Goal: Transaction & Acquisition: Purchase product/service

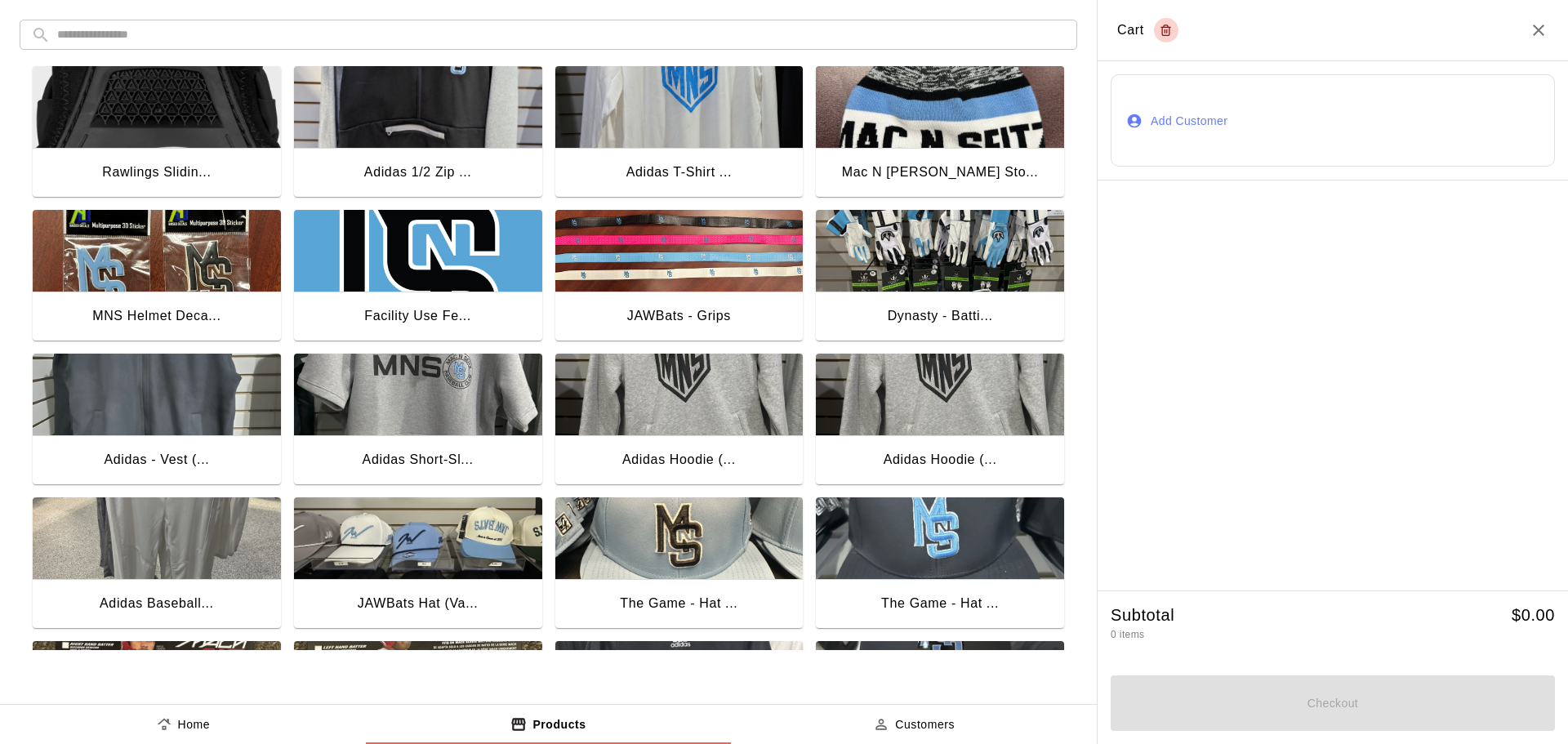
scroll to position [967, 0]
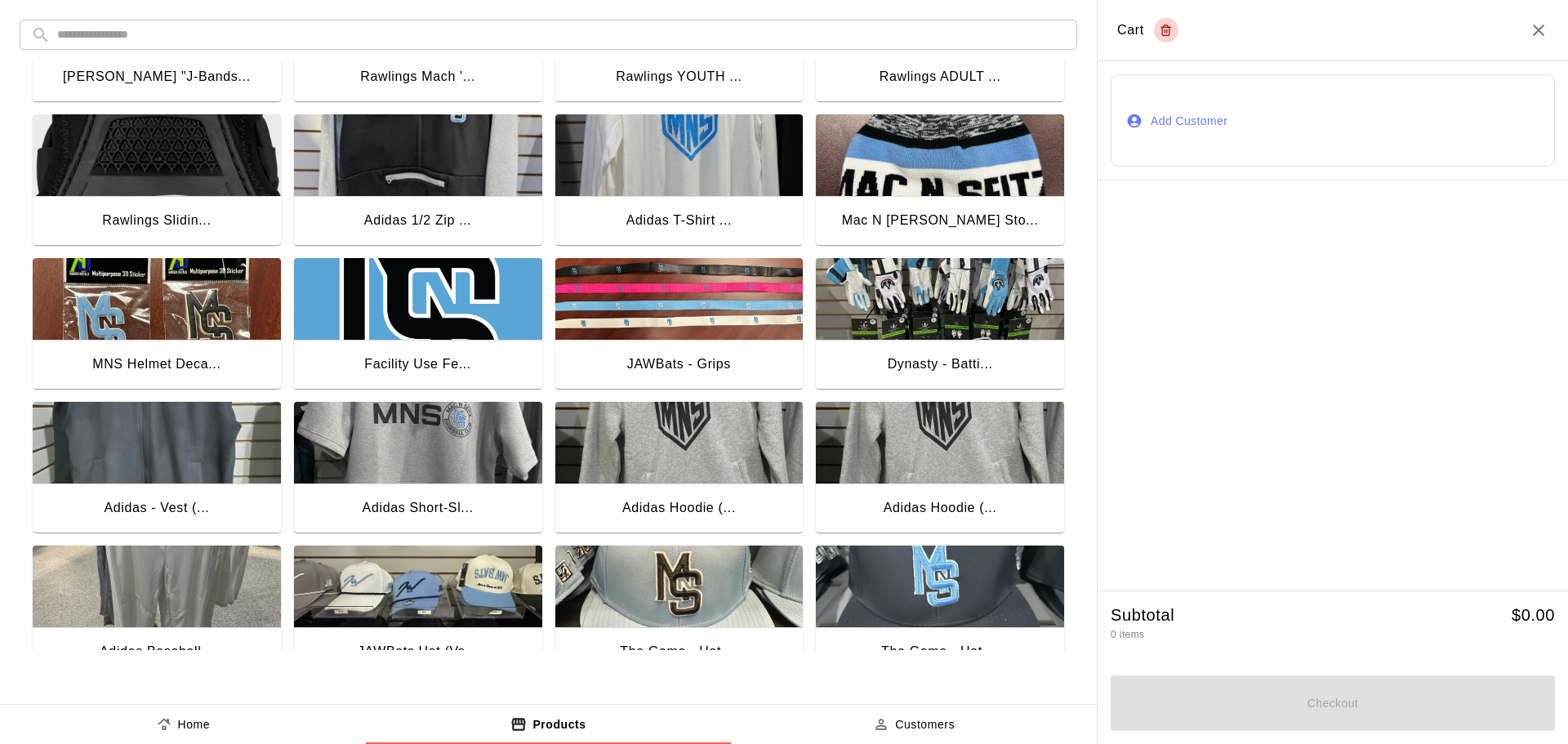
click at [970, 300] on img "button" at bounding box center [940, 299] width 248 height 82
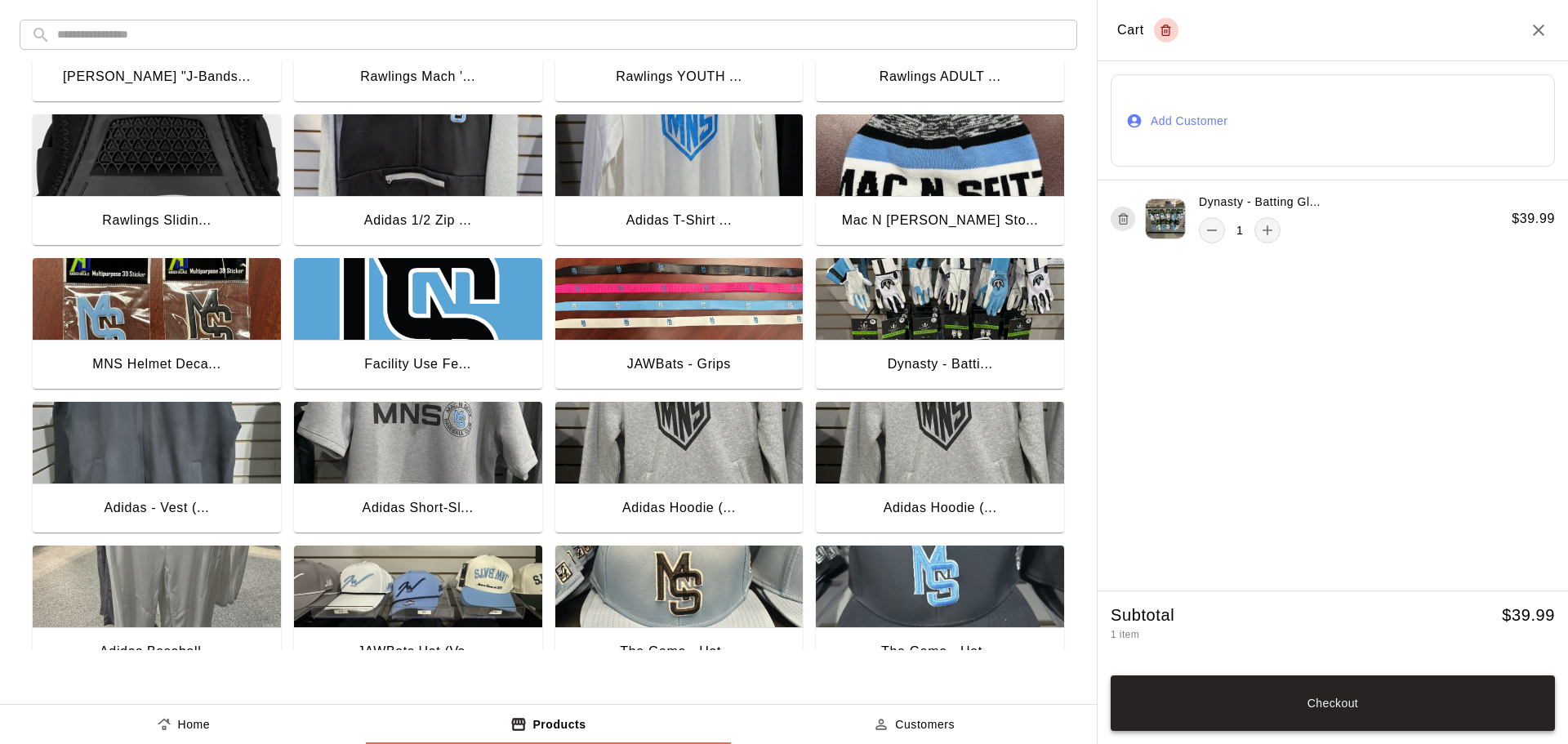
click at [1334, 707] on button "Checkout" at bounding box center [1332, 703] width 444 height 55
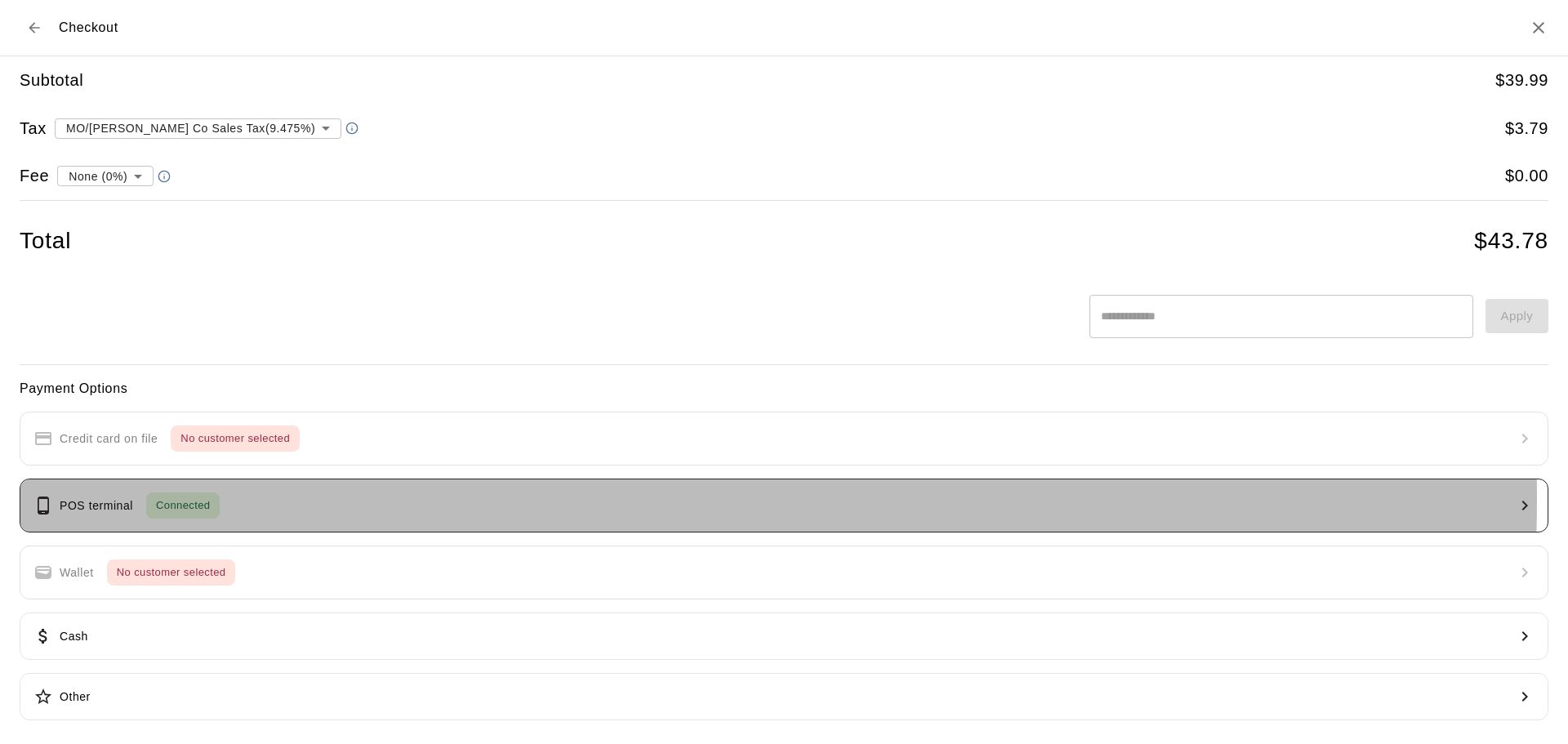
click at [138, 498] on div "POS terminal Connected" at bounding box center [127, 506] width 187 height 26
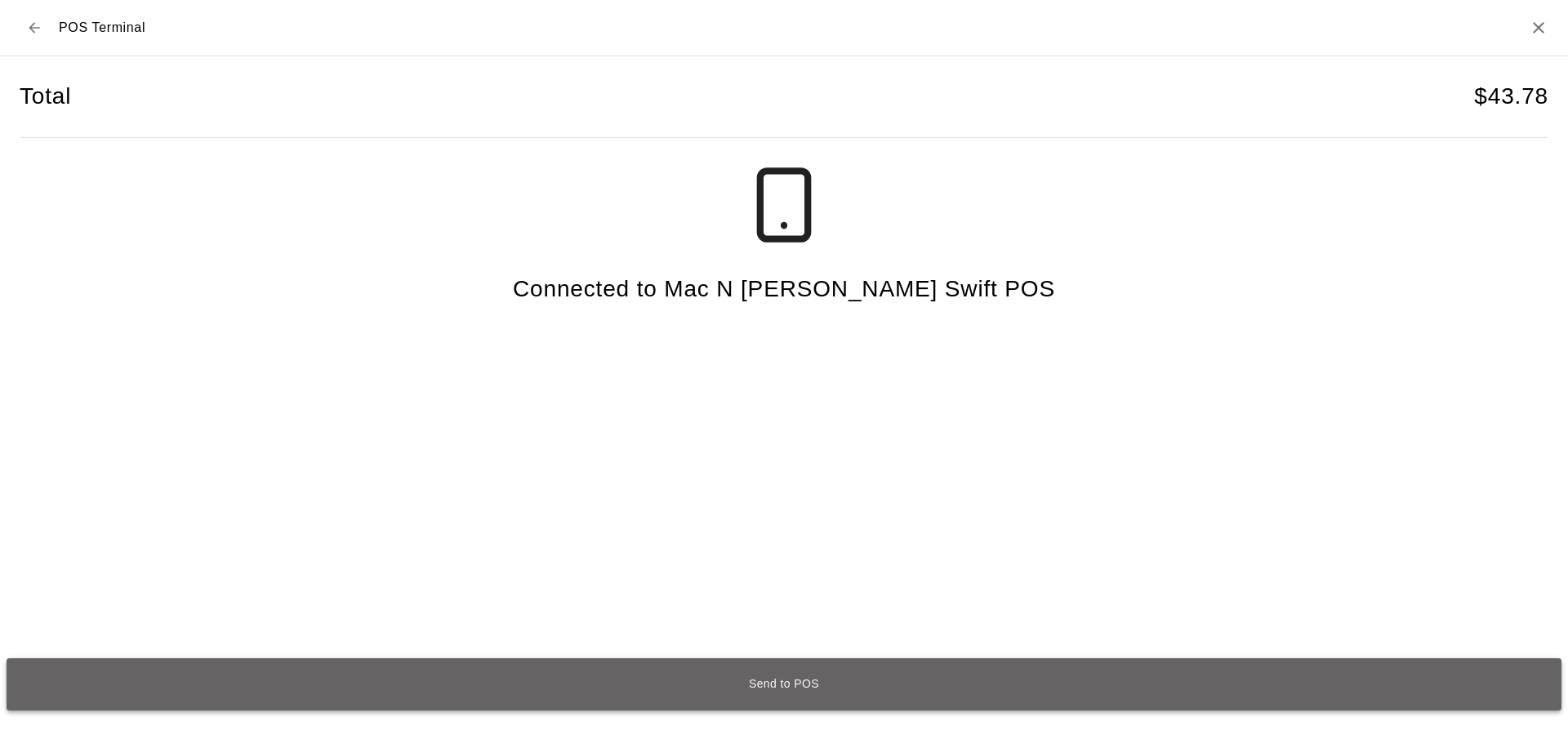
click at [777, 687] on button "Send to POS" at bounding box center [784, 685] width 1555 height 53
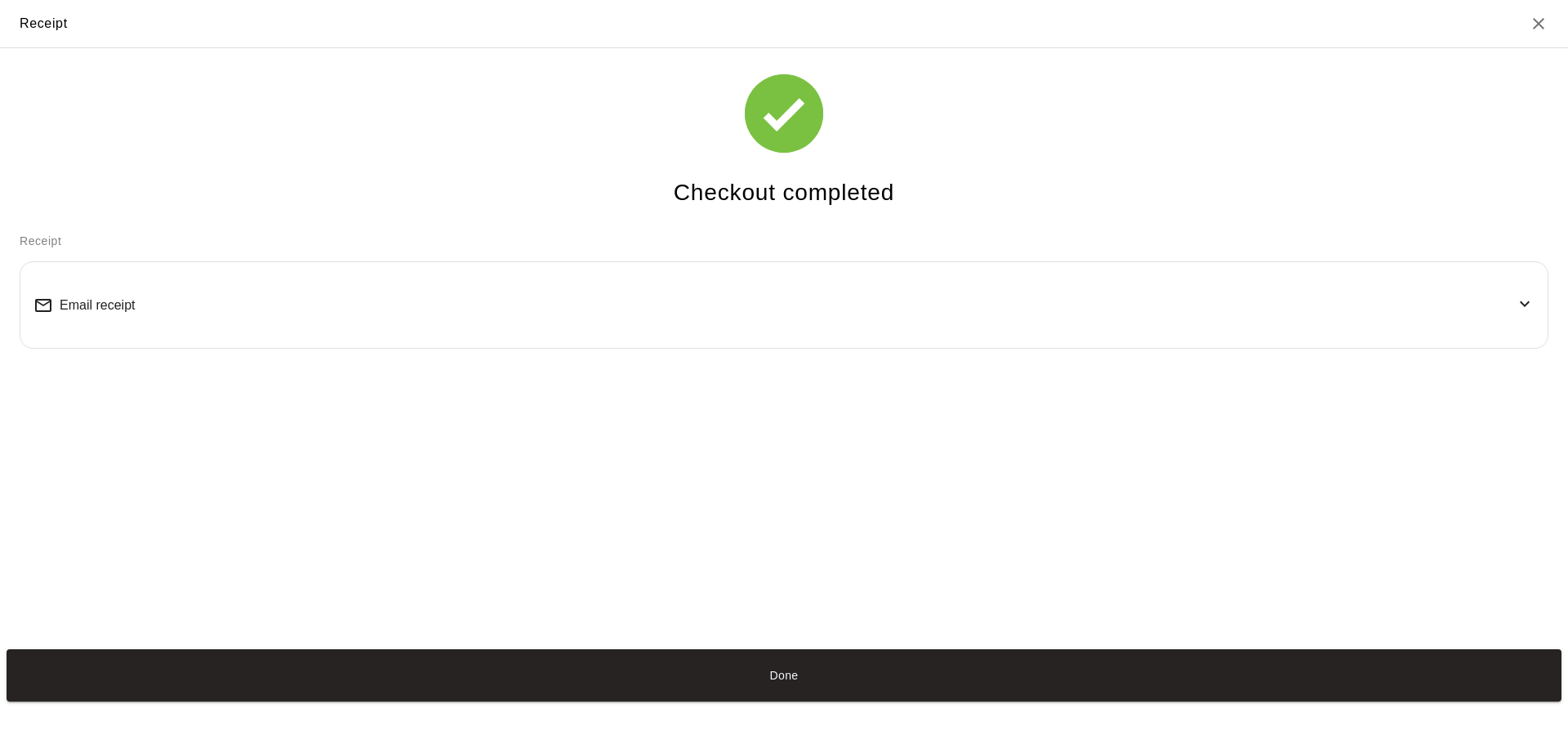
click at [125, 313] on span "Email receipt" at bounding box center [97, 305] width 75 height 14
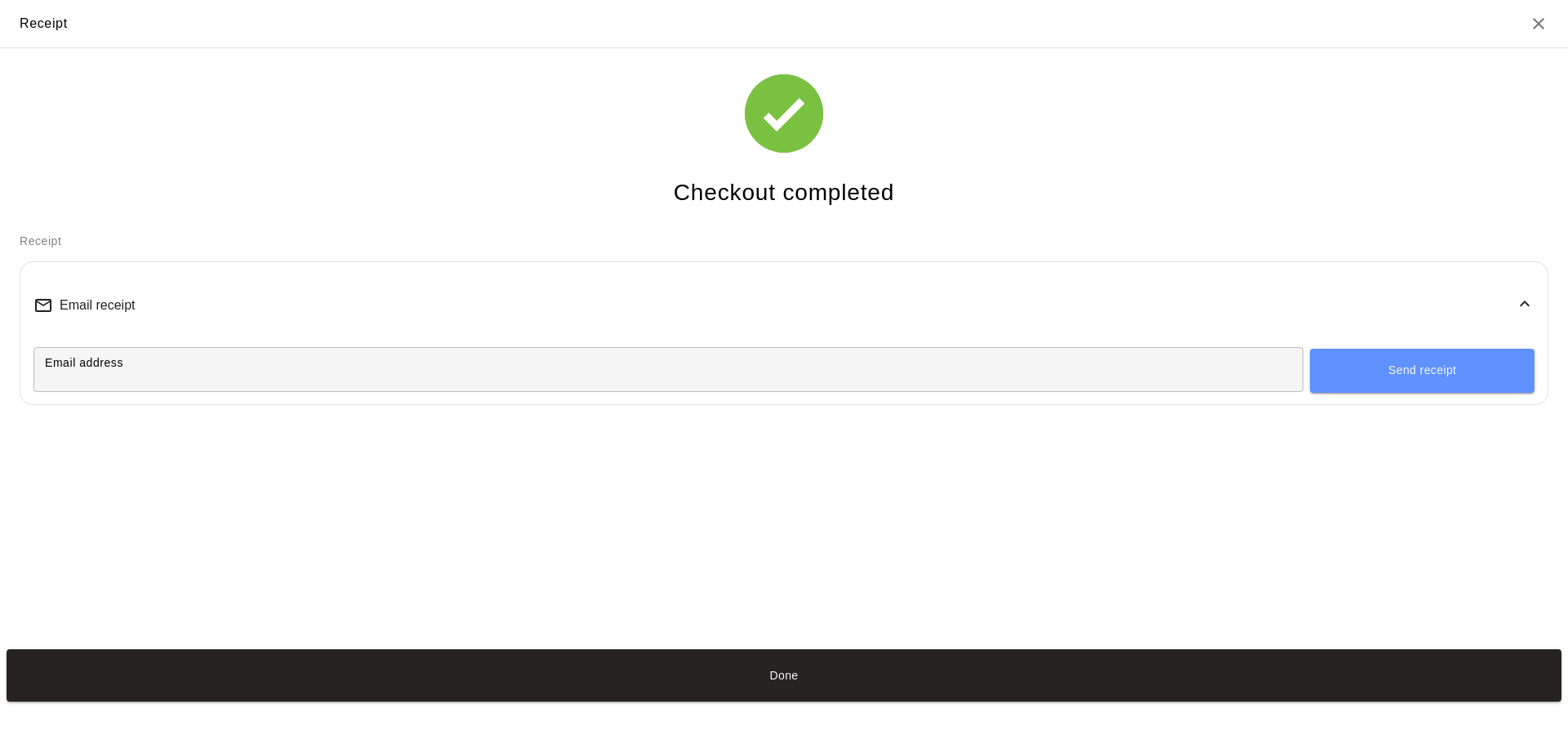
click at [130, 378] on input "Email address" at bounding box center [669, 369] width 1270 height 30
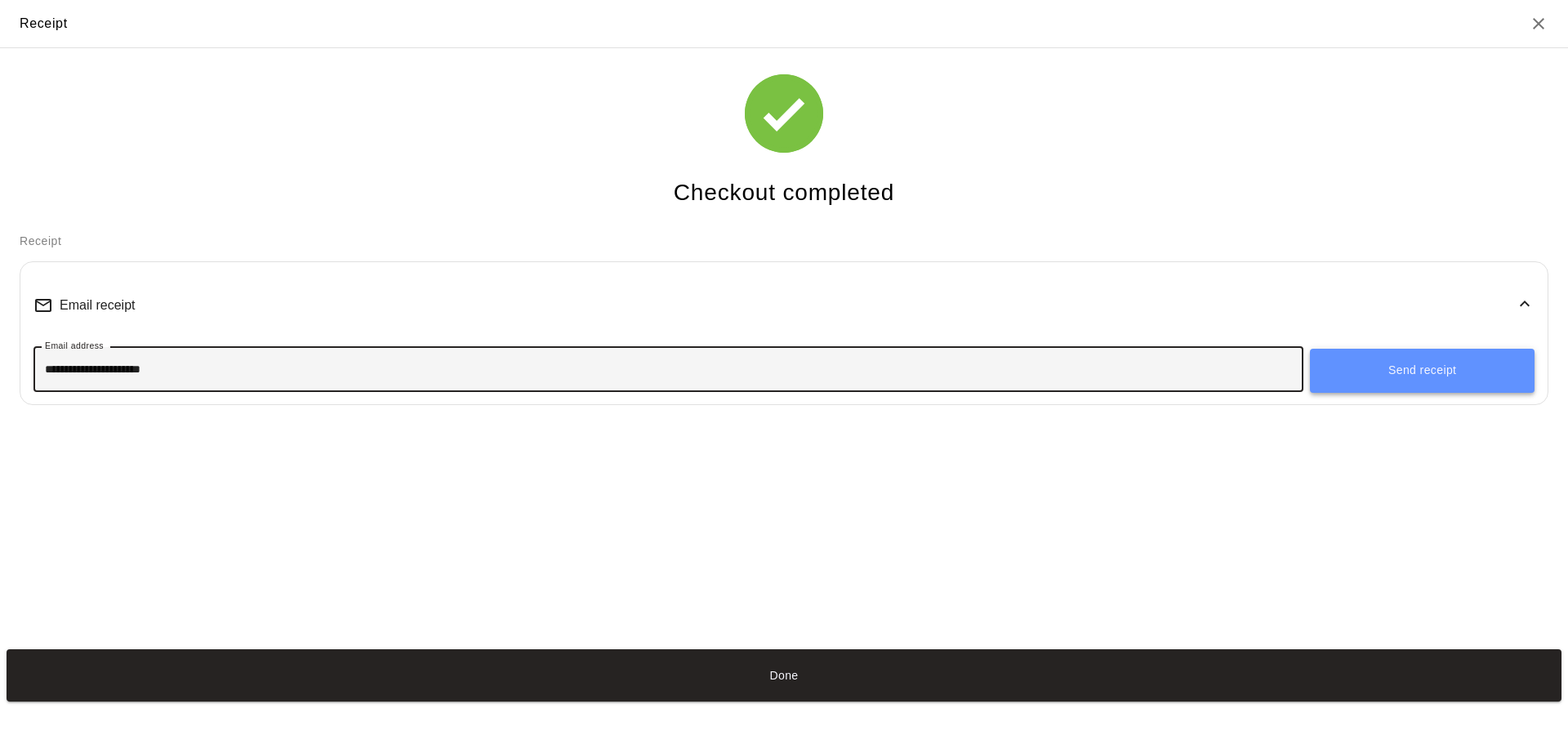
type input "**********"
click at [1462, 372] on button "Send receipt" at bounding box center [1422, 371] width 225 height 44
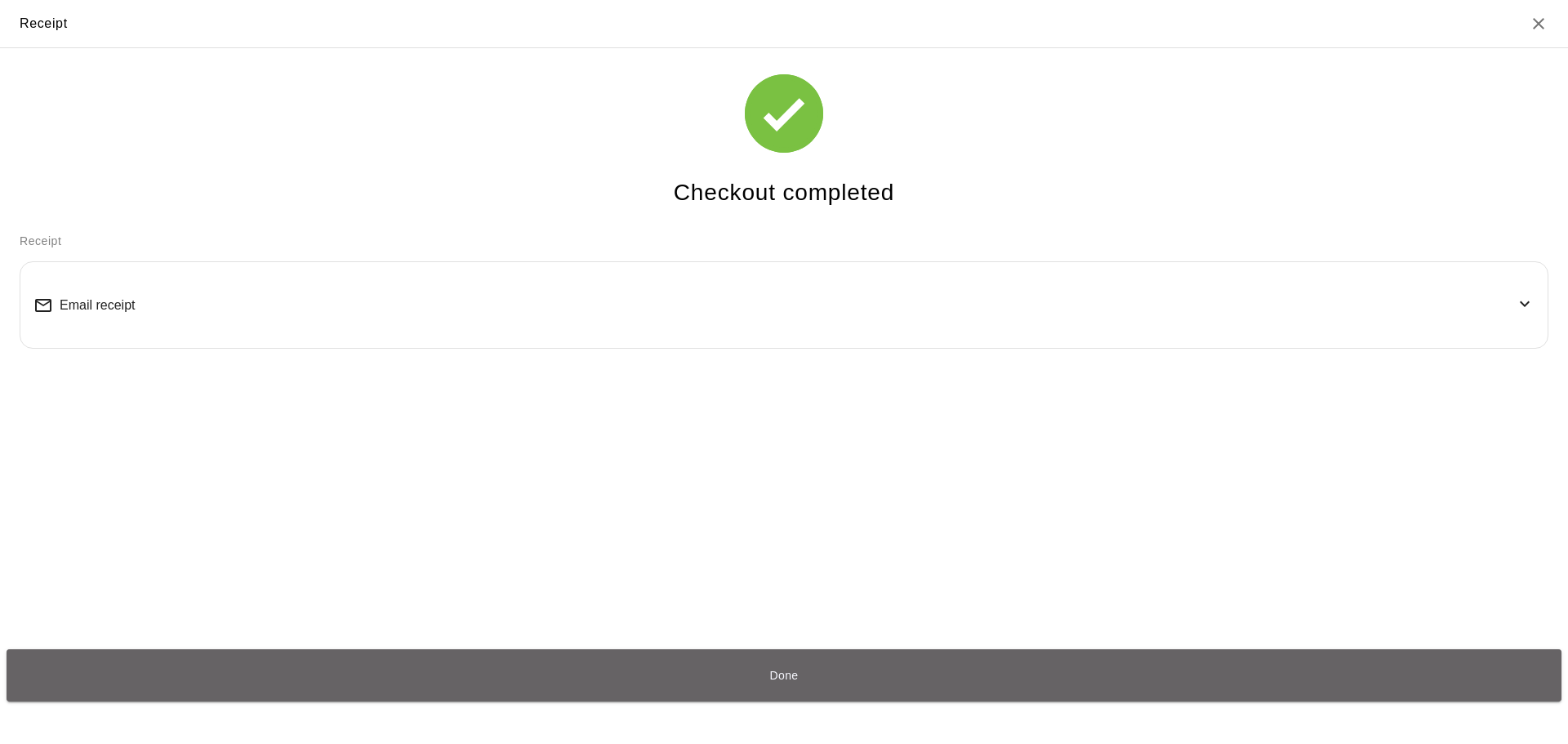
drag, startPoint x: 775, startPoint y: 680, endPoint x: 1273, endPoint y: 434, distance: 555.4
click at [775, 679] on button "Done" at bounding box center [784, 676] width 1555 height 53
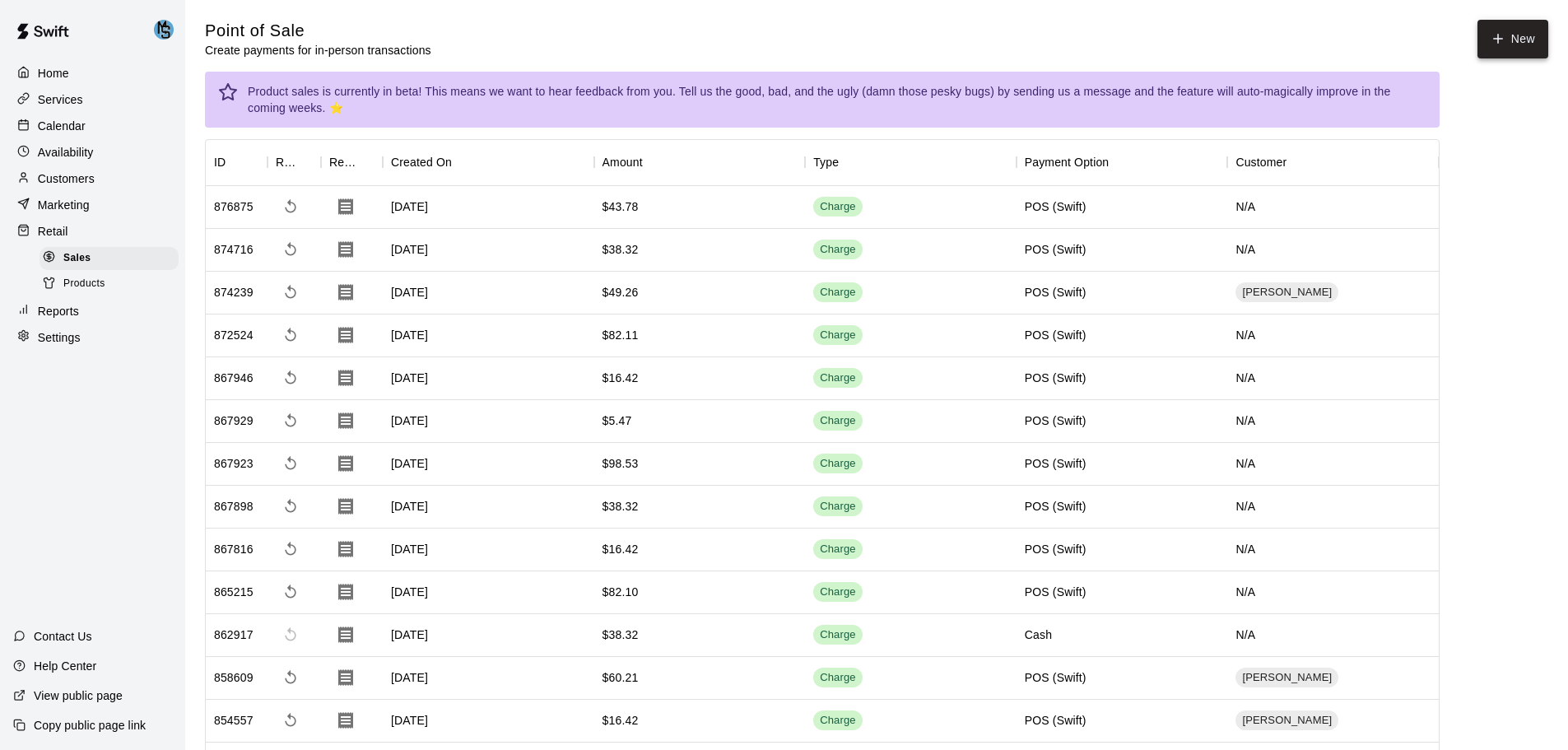
click at [1518, 41] on button "New" at bounding box center [1513, 39] width 71 height 38
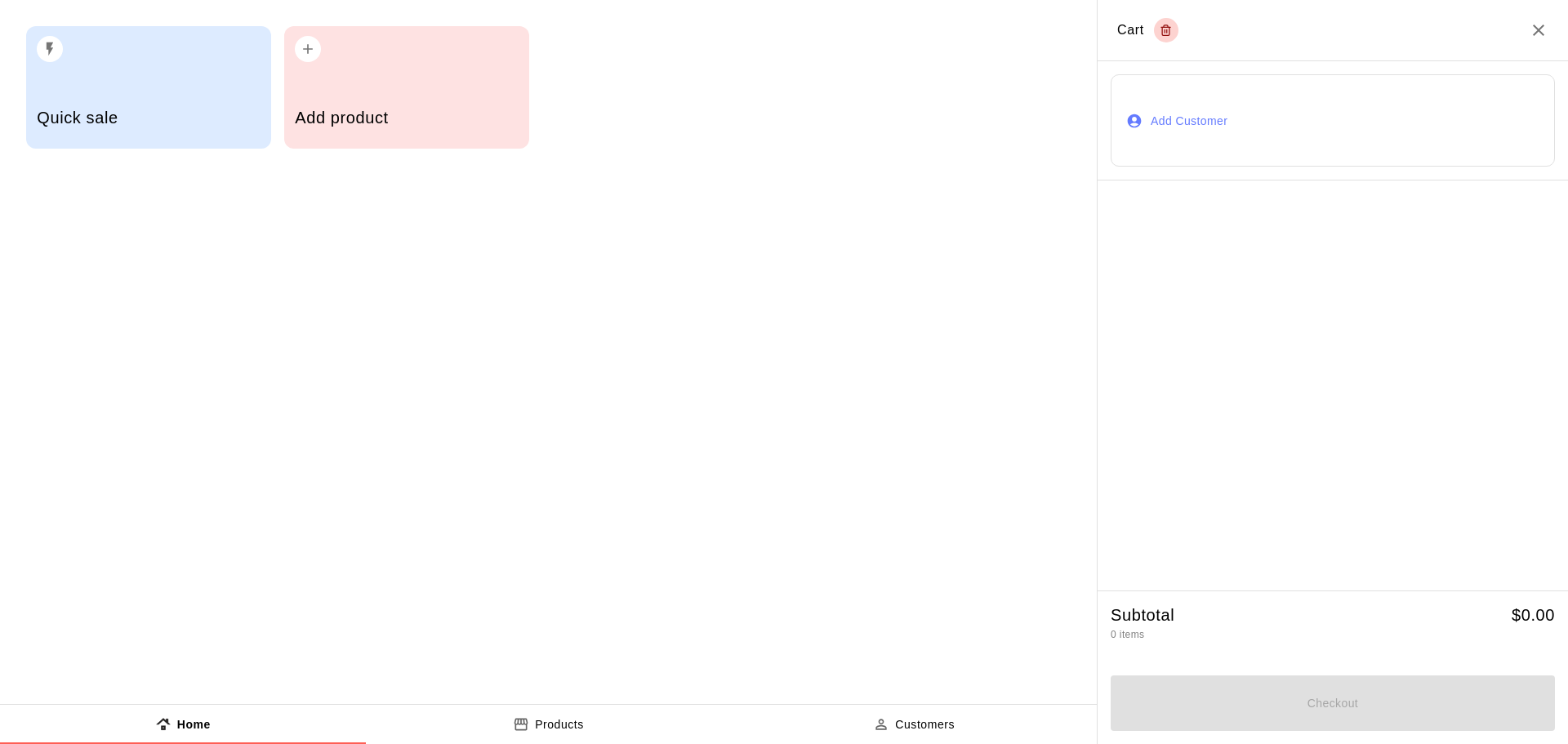
click at [555, 724] on p "Products" at bounding box center [560, 725] width 49 height 17
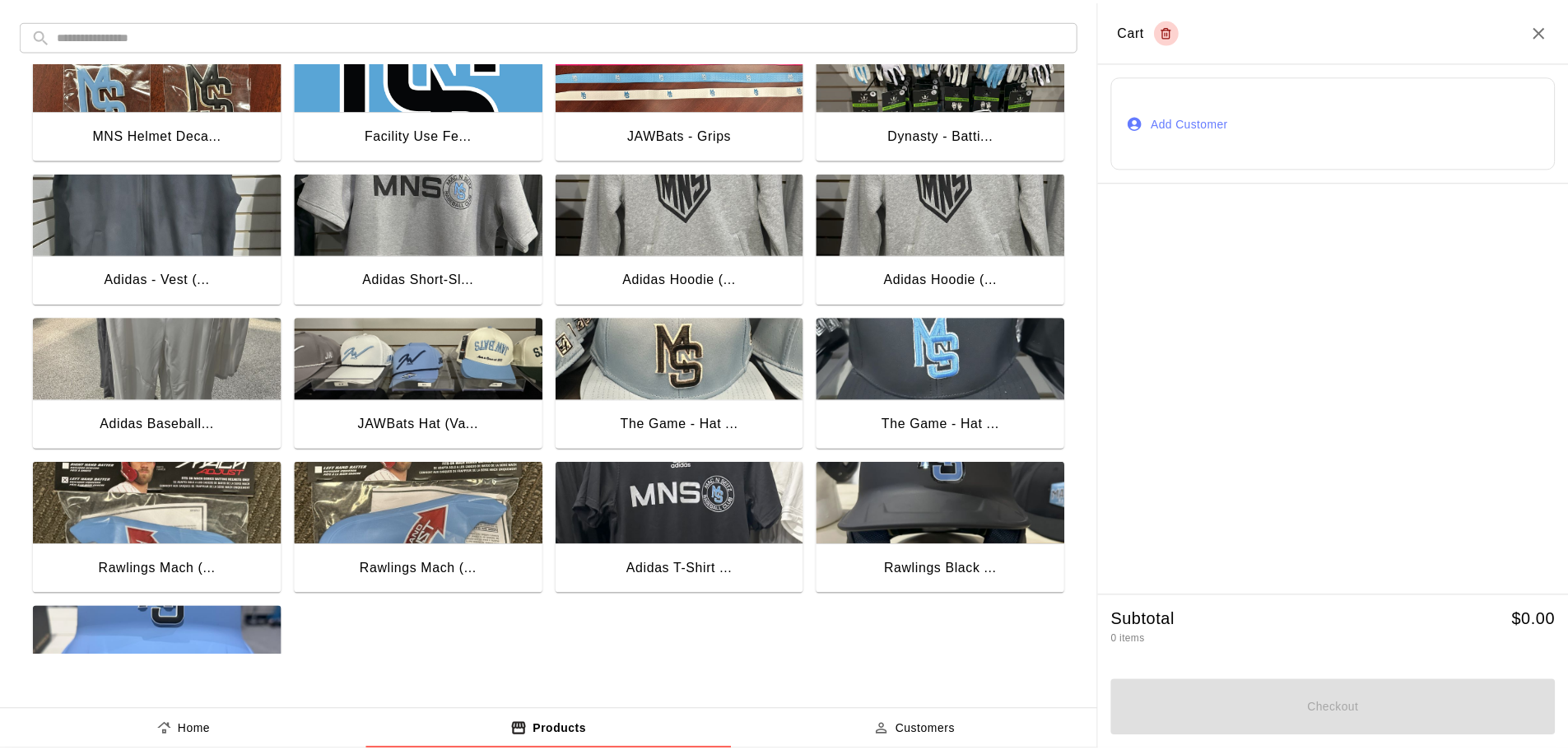
scroll to position [1235, 0]
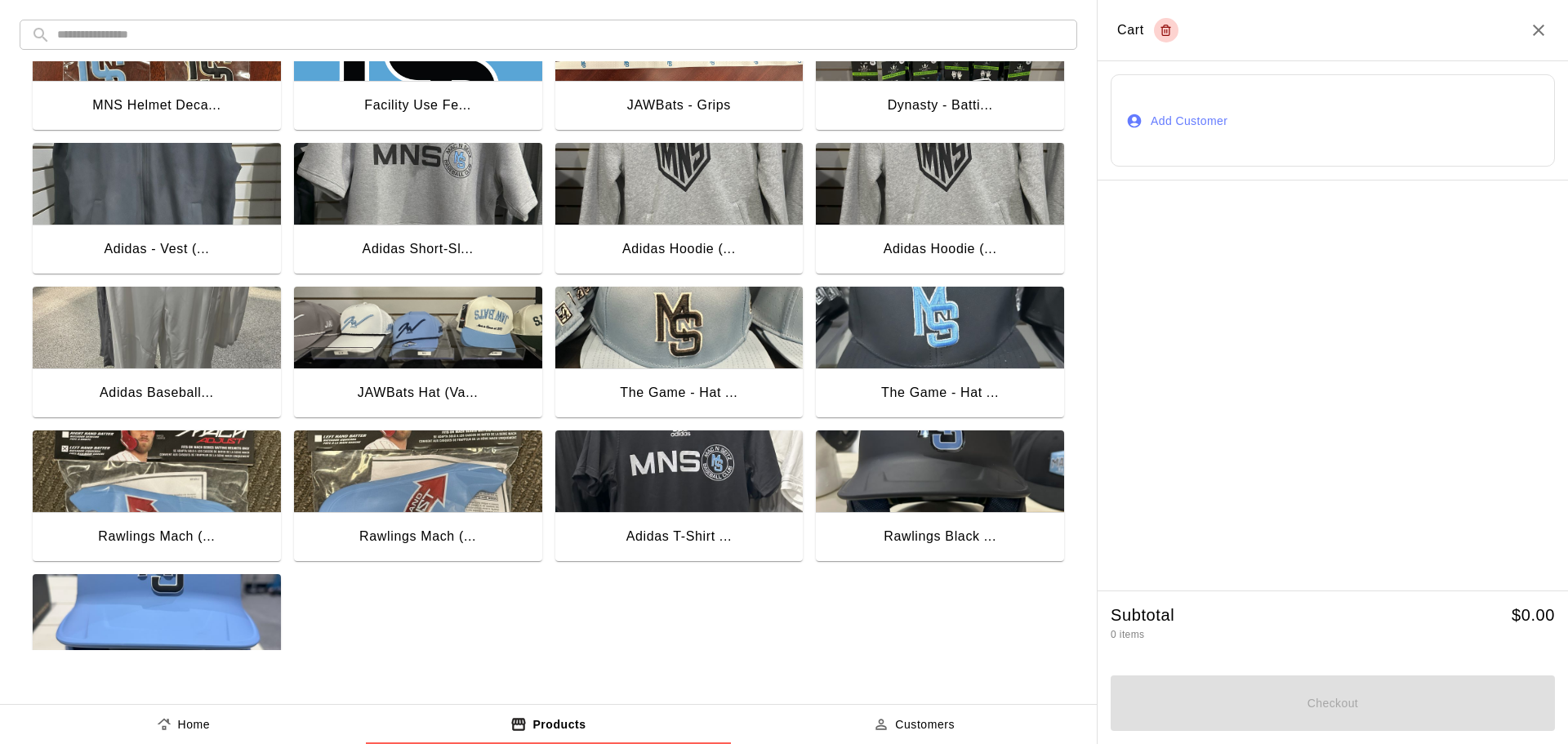
click at [934, 326] on img "button" at bounding box center [940, 327] width 248 height 82
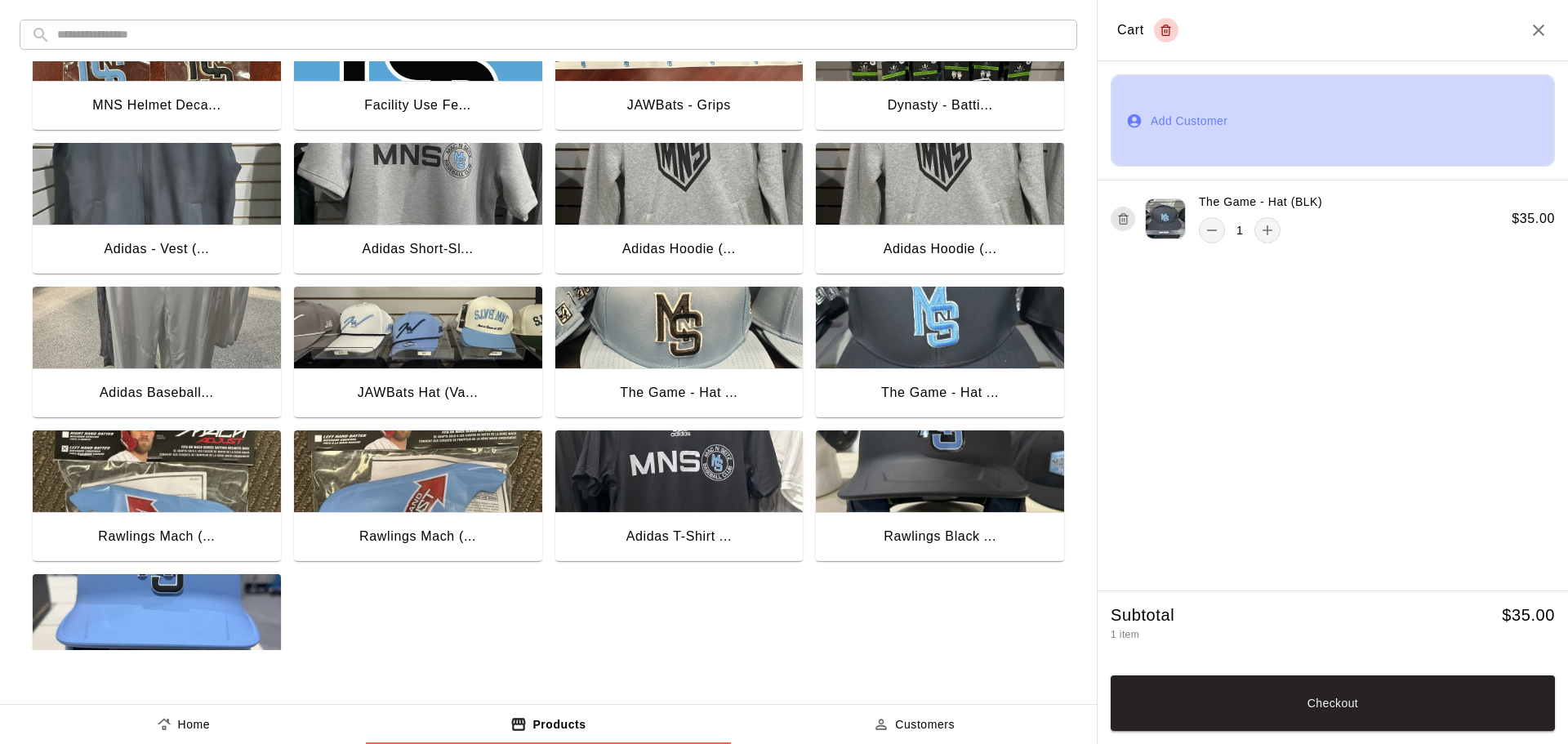
click at [1214, 125] on button "Add Customer" at bounding box center [1332, 121] width 444 height 92
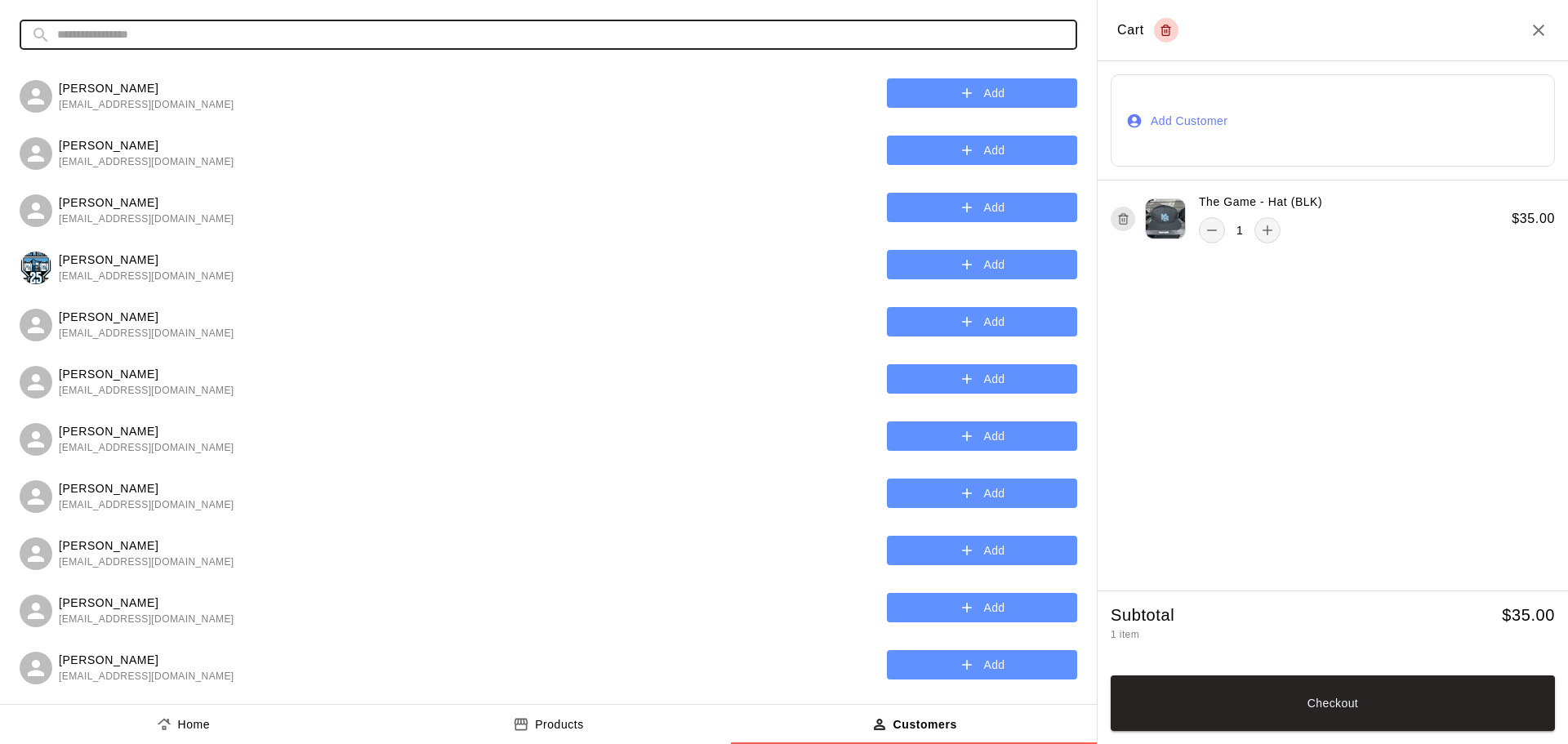
click at [123, 36] on input "text" at bounding box center [561, 34] width 1008 height 30
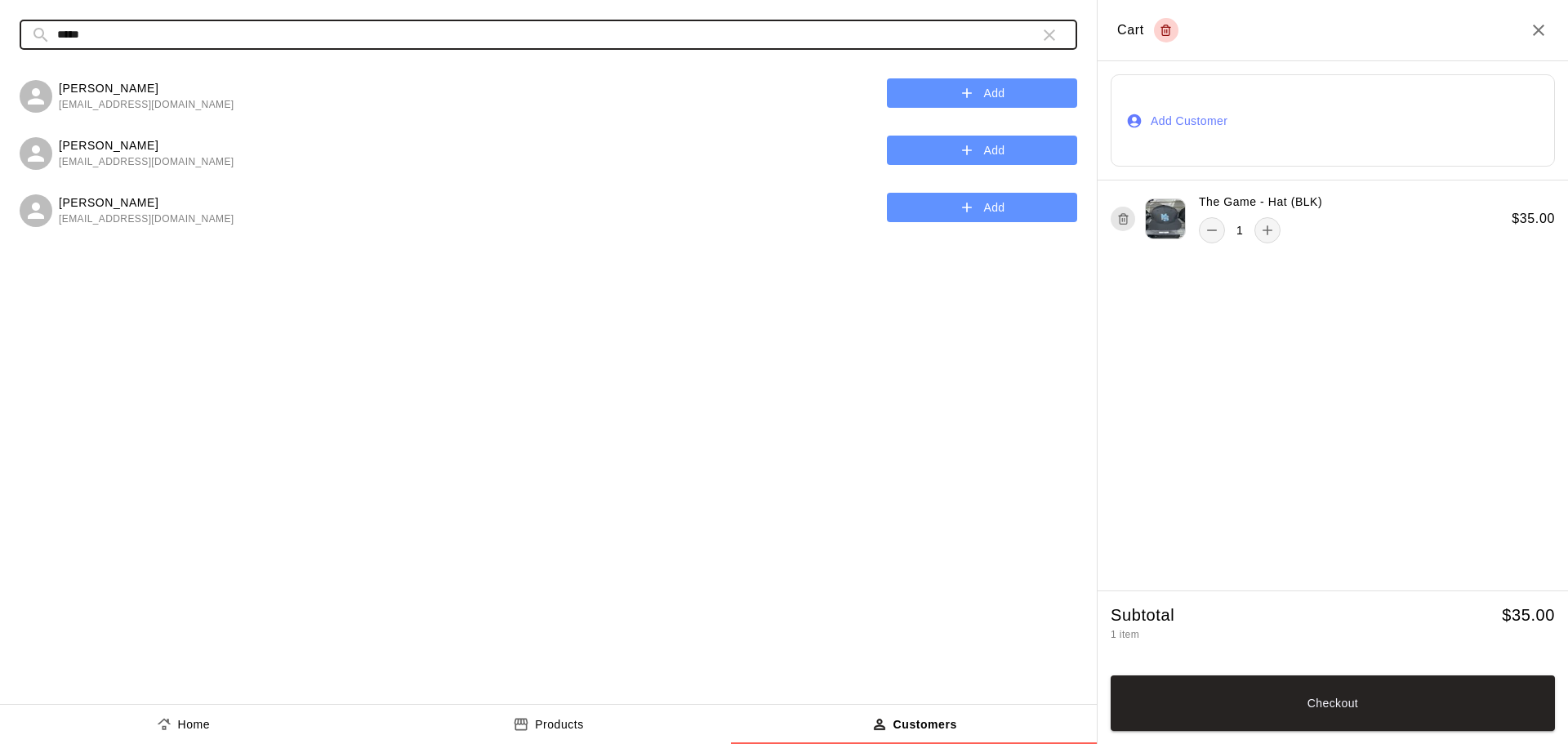
type input "*****"
click at [991, 92] on button "Add" at bounding box center [982, 93] width 190 height 30
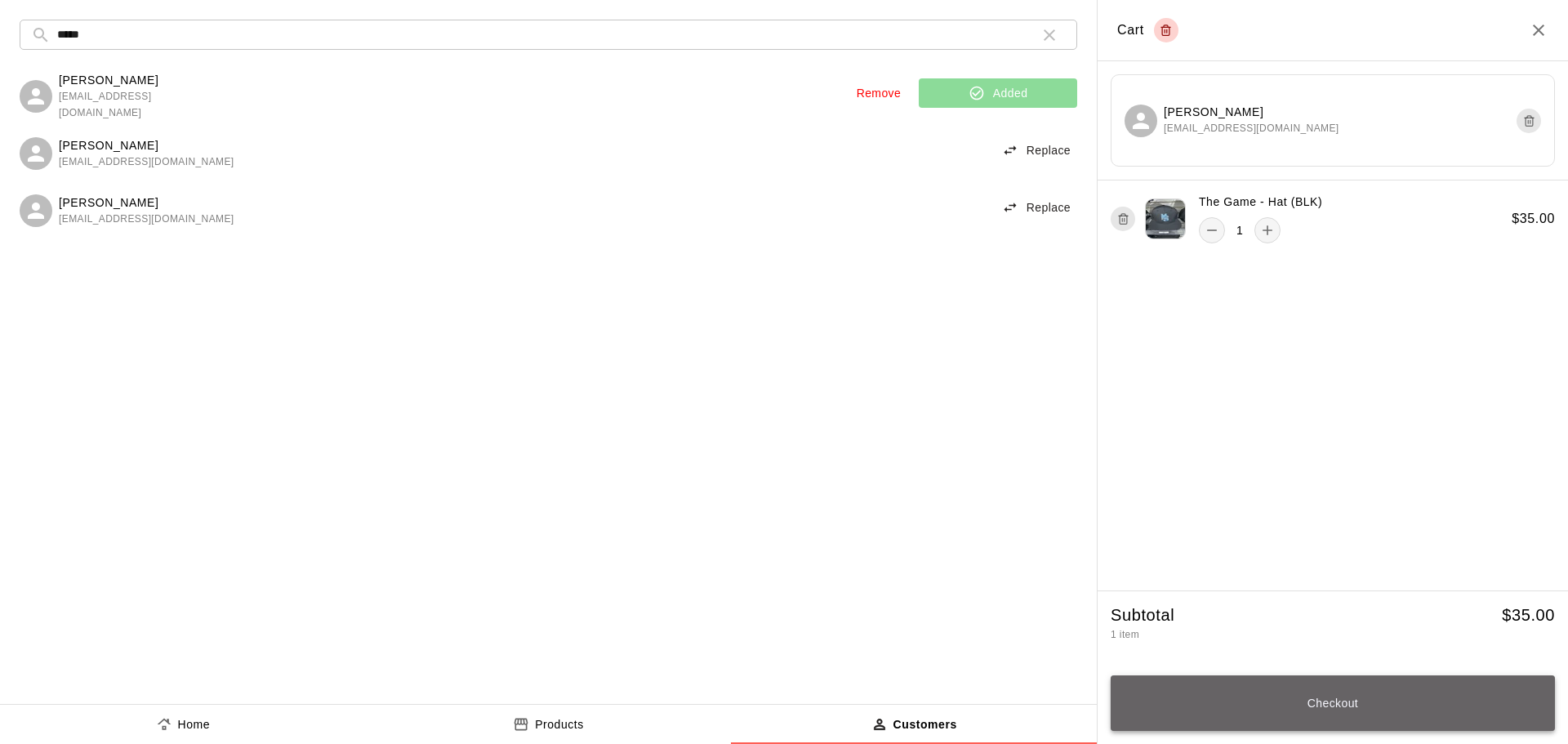
click at [1348, 705] on button "Checkout" at bounding box center [1332, 703] width 444 height 55
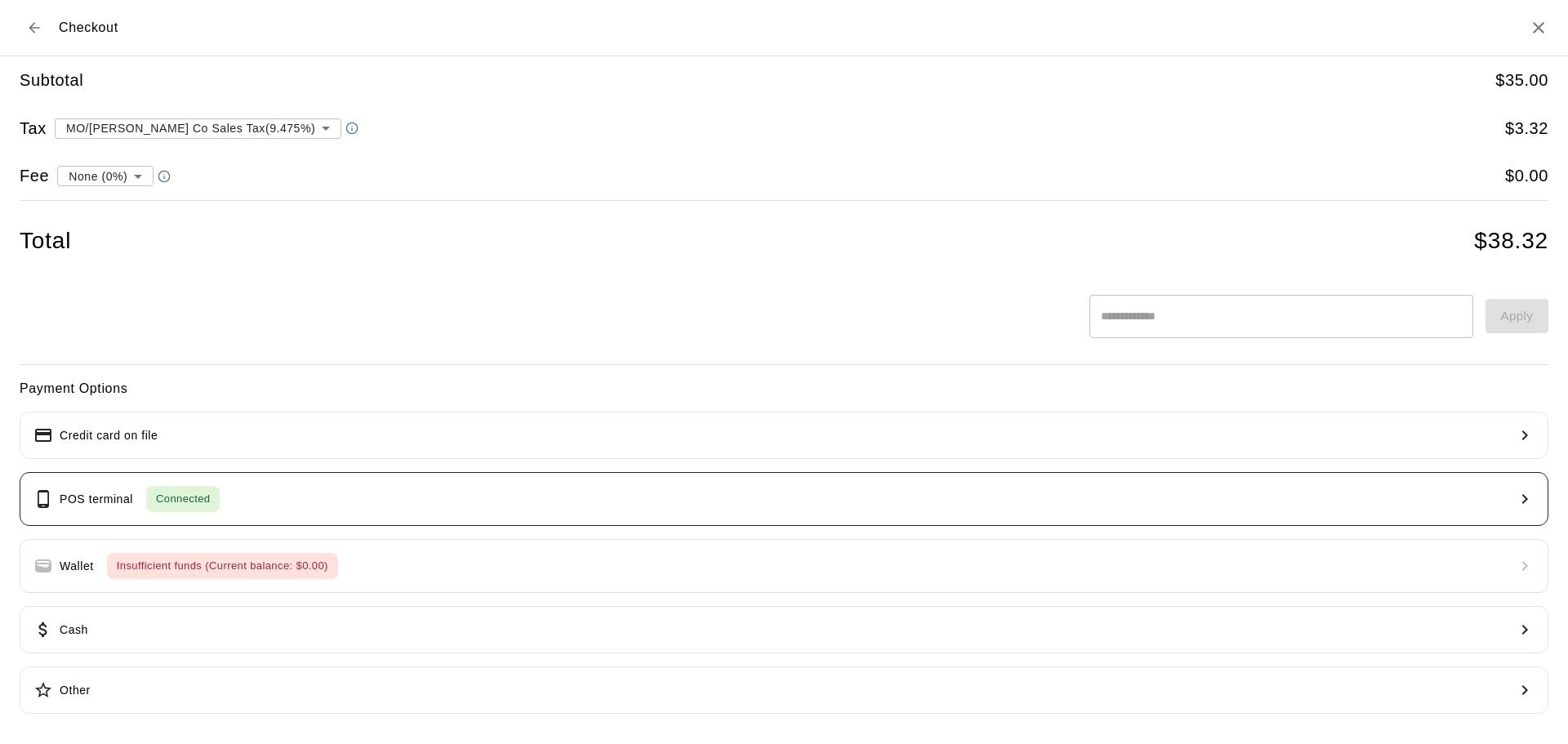
click at [221, 499] on button "POS terminal Connected" at bounding box center [784, 499] width 1529 height 54
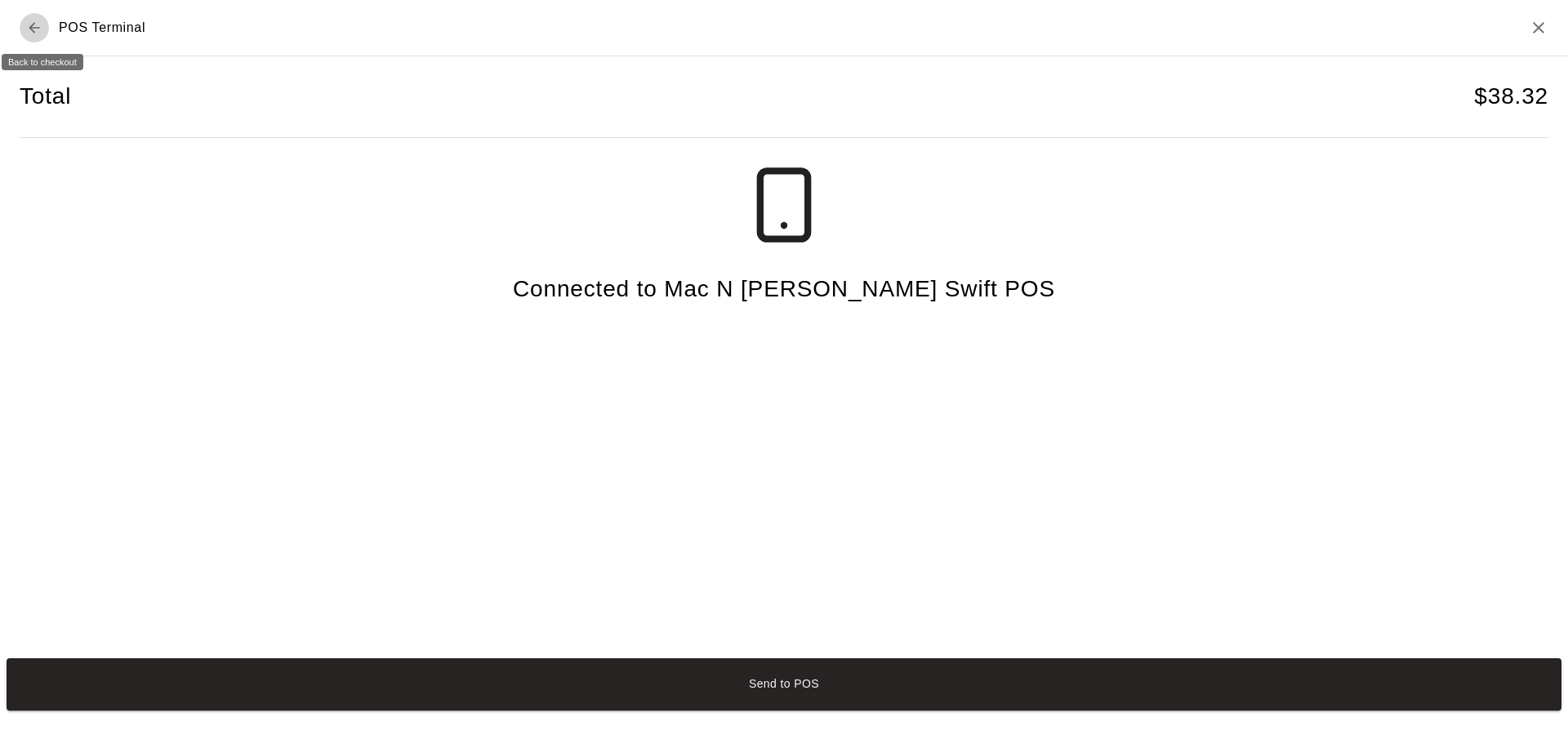
click at [38, 26] on icon "Back to checkout" at bounding box center [34, 28] width 16 height 16
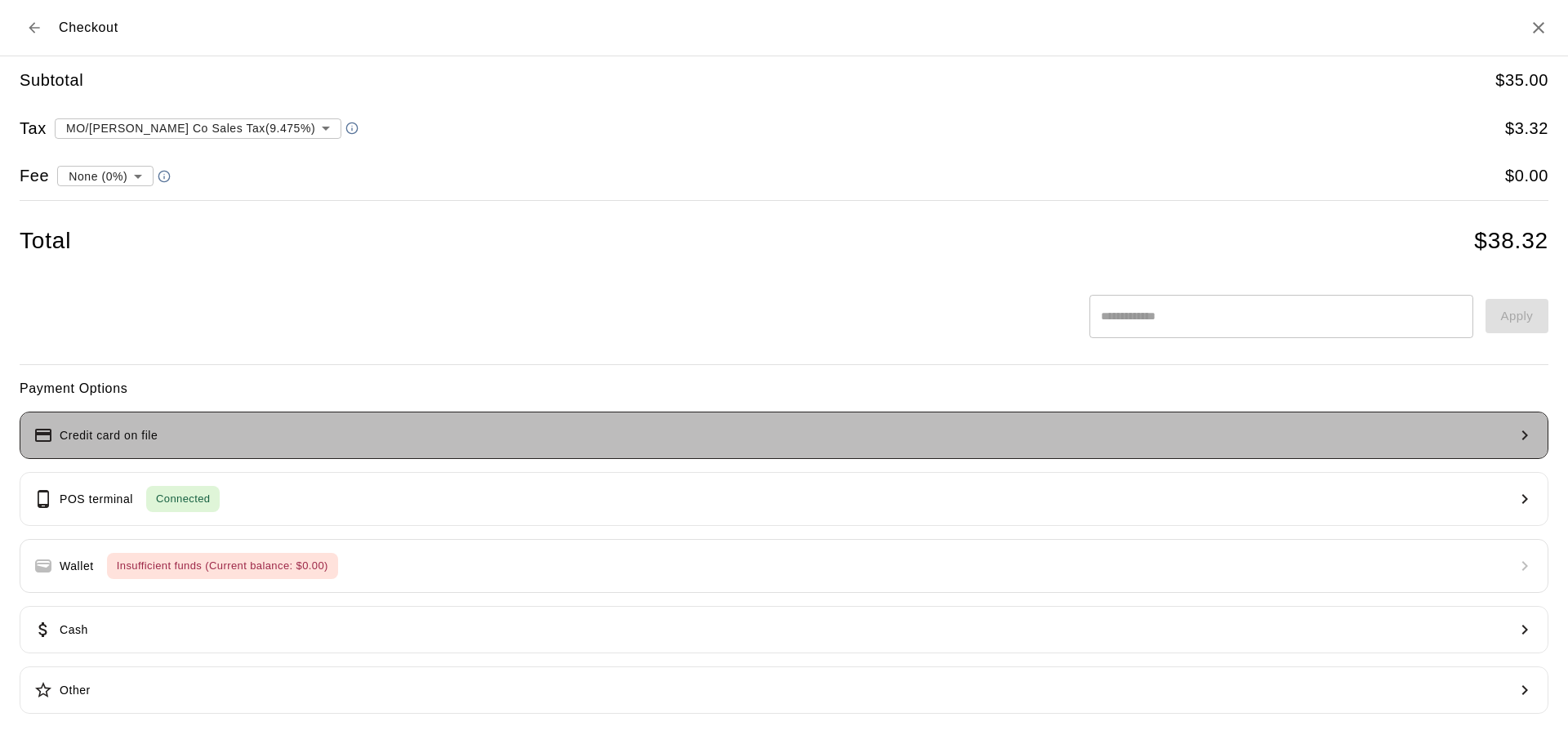
click at [226, 435] on button "Credit card on file" at bounding box center [784, 435] width 1529 height 47
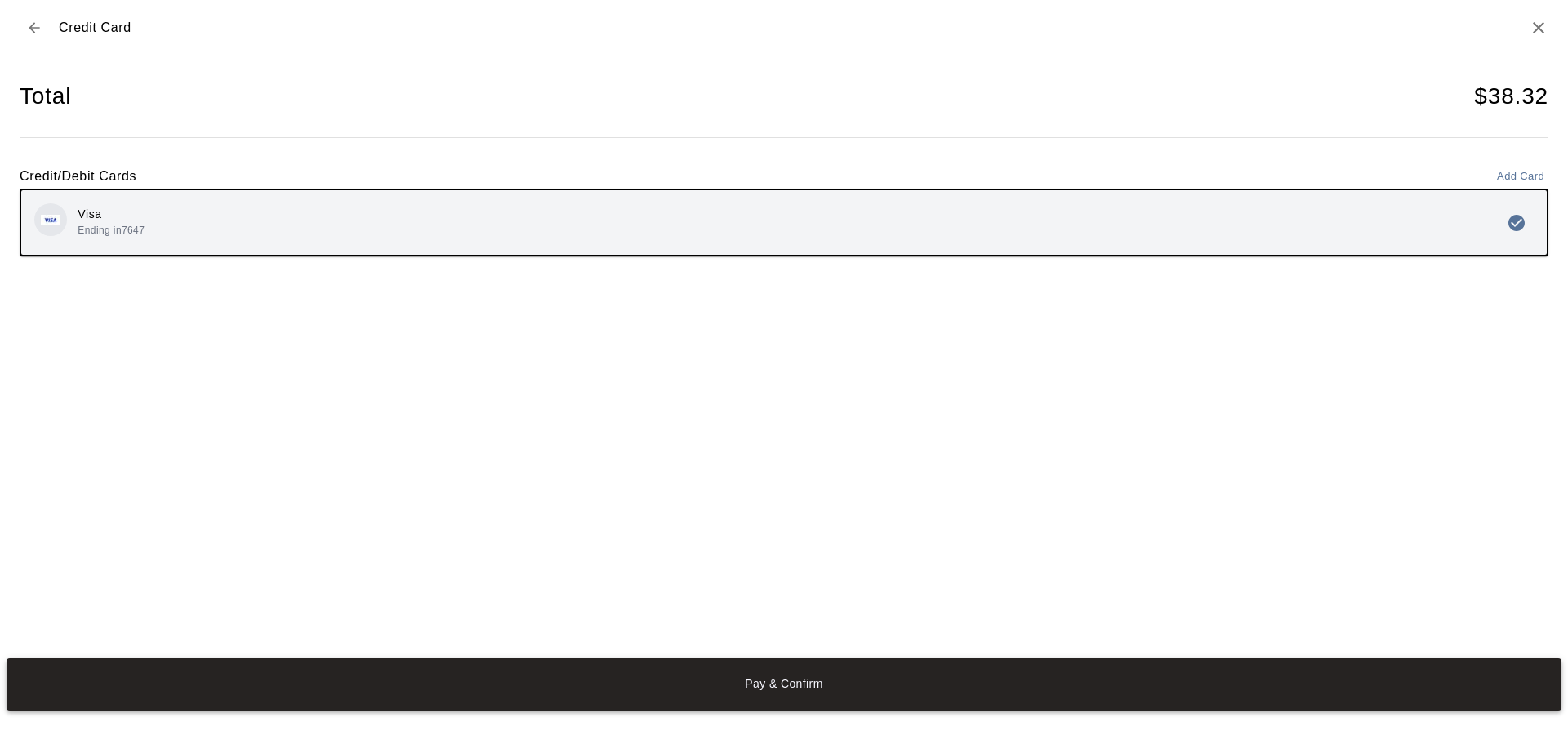
click at [755, 680] on button "Pay & Confirm" at bounding box center [784, 685] width 1555 height 53
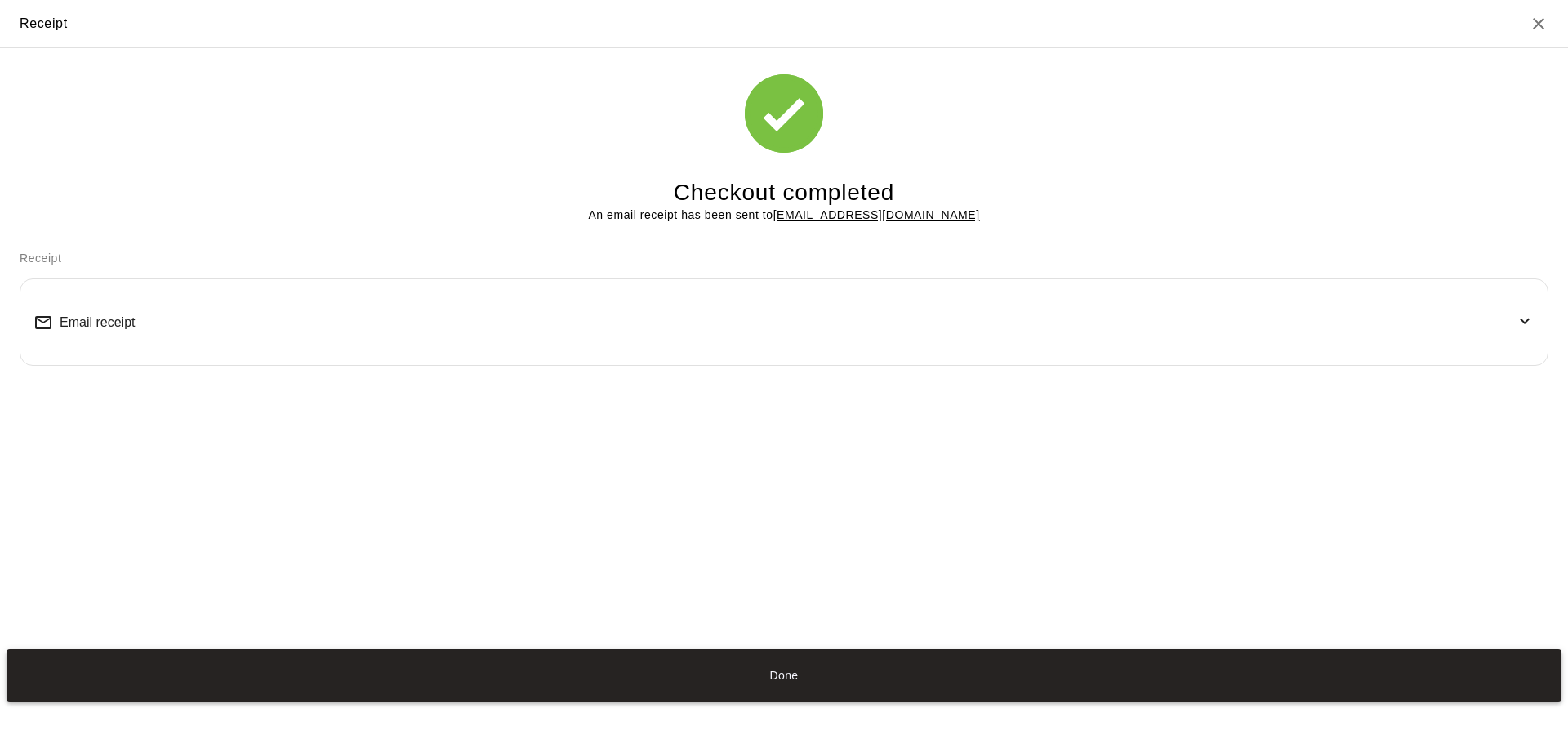
click at [780, 674] on button "Done" at bounding box center [784, 676] width 1555 height 53
